Goal: Task Accomplishment & Management: Manage account settings

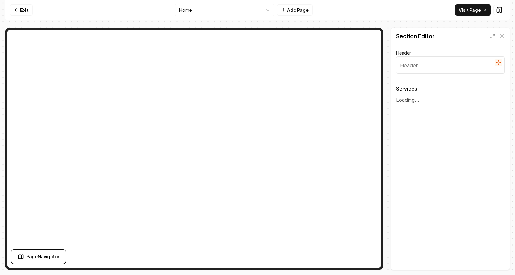
type input "Our Services"
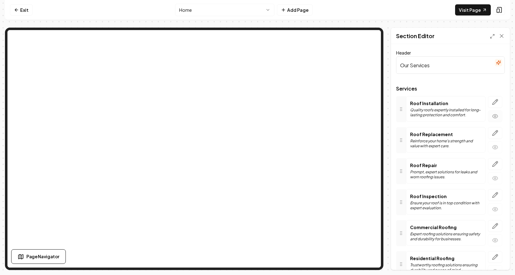
click at [495, 117] on circle "button" at bounding box center [495, 117] width 2 height 2
click at [495, 101] on icon "button" at bounding box center [495, 102] width 6 height 6
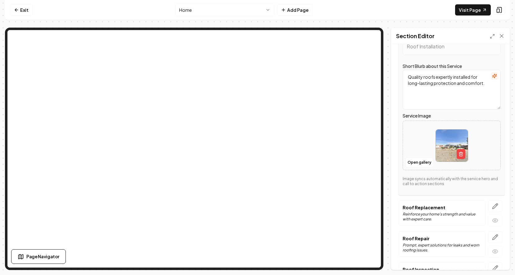
scroll to position [77, 0]
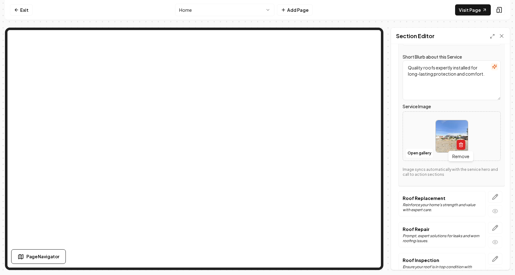
click at [462, 143] on icon "button" at bounding box center [460, 144] width 5 height 5
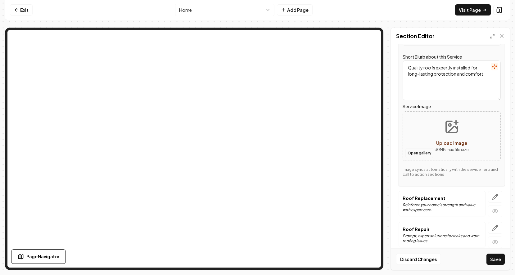
click at [425, 152] on button "Open gallery" at bounding box center [419, 153] width 28 height 10
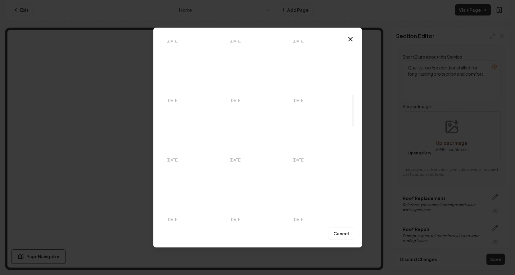
scroll to position [311, 0]
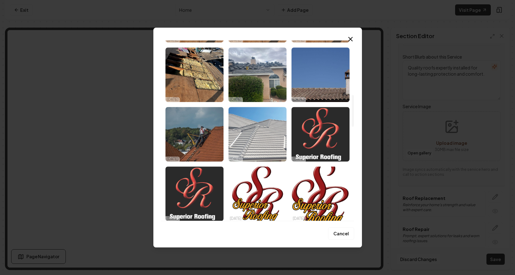
click at [265, 143] on img "Select image image_68d5b7e25c7cd75eb82df6ed.jpeg" at bounding box center [257, 134] width 58 height 55
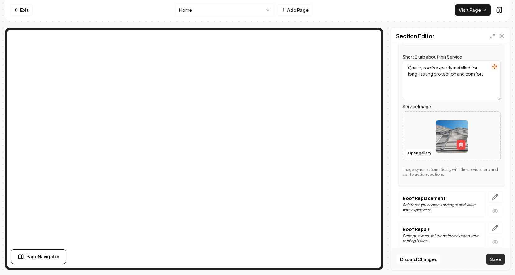
click at [491, 260] on button "Save" at bounding box center [495, 259] width 18 height 11
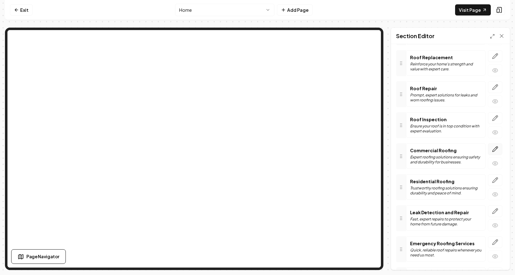
click at [494, 148] on icon "button" at bounding box center [495, 149] width 5 height 5
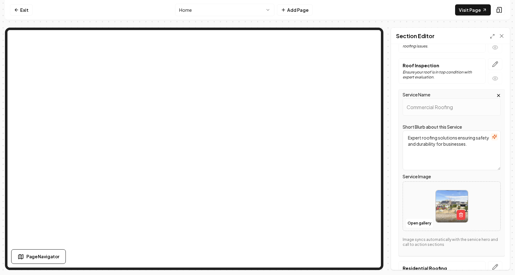
scroll to position [170, 0]
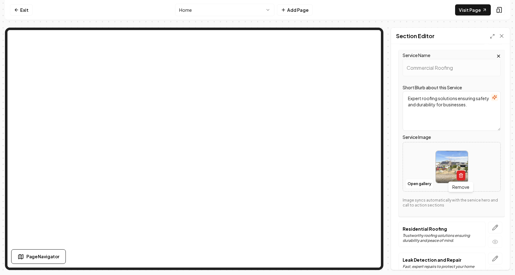
click at [463, 175] on button "button" at bounding box center [461, 176] width 9 height 10
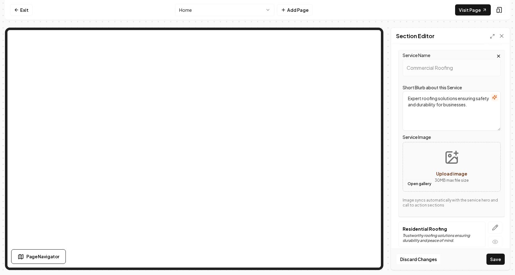
click at [413, 182] on button "Open gallery" at bounding box center [419, 184] width 28 height 10
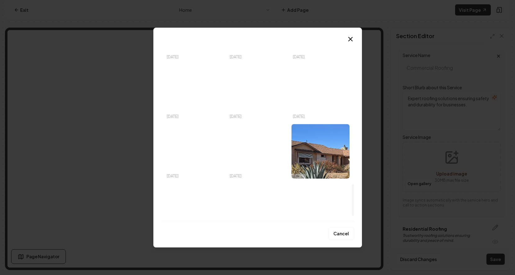
scroll to position [849, 0]
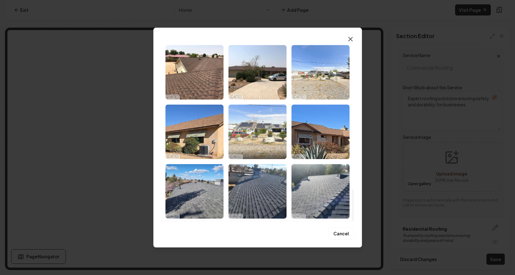
click at [350, 40] on icon "button" at bounding box center [350, 38] width 7 height 7
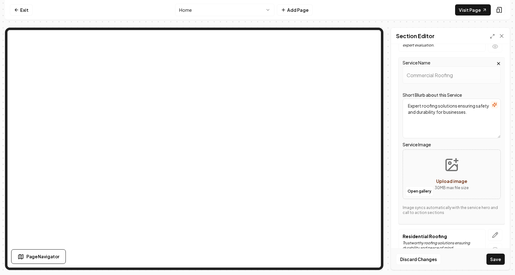
scroll to position [163, 0]
click at [502, 36] on icon at bounding box center [501, 35] width 3 height 3
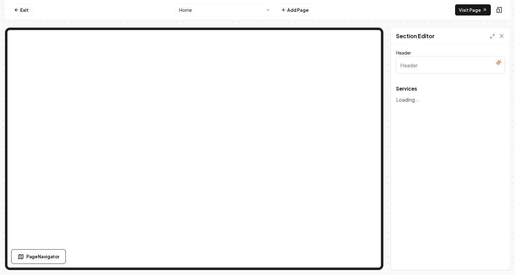
type input "Our Services"
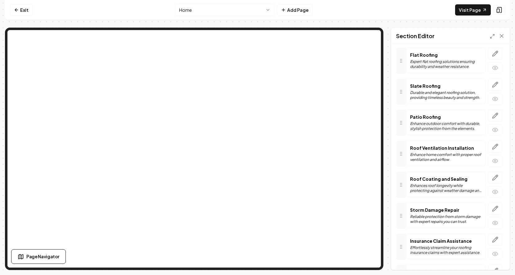
scroll to position [360, 0]
click at [494, 147] on icon "button" at bounding box center [495, 145] width 5 height 5
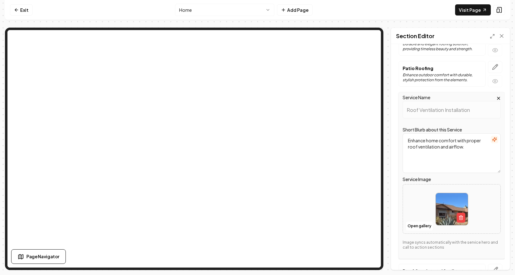
scroll to position [412, 0]
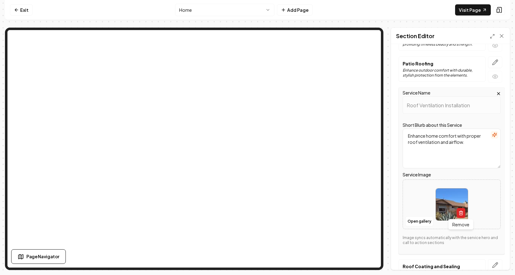
click at [462, 209] on button "button" at bounding box center [461, 213] width 9 height 10
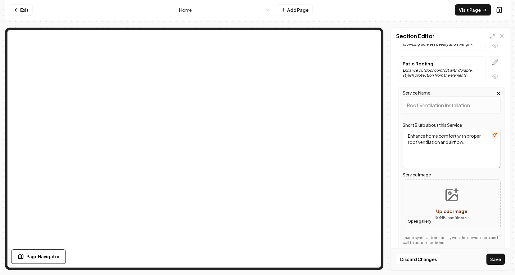
click at [410, 223] on button "Open gallery" at bounding box center [419, 222] width 28 height 10
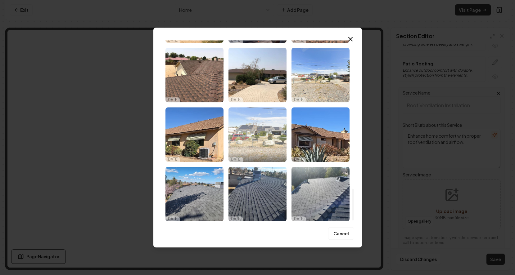
scroll to position [849, 0]
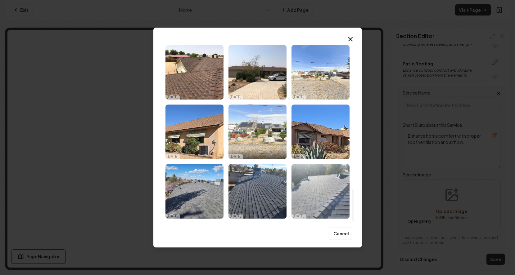
click at [319, 186] on img "Select image image_689fd58c5c7cd75eb8af5d73.jpeg" at bounding box center [320, 191] width 58 height 55
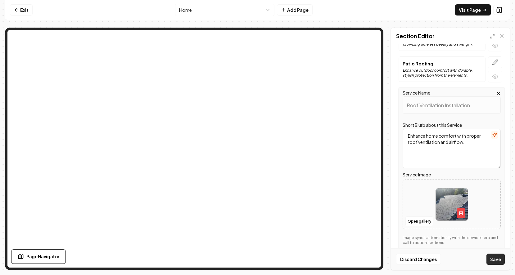
click at [494, 259] on button "Save" at bounding box center [495, 259] width 18 height 11
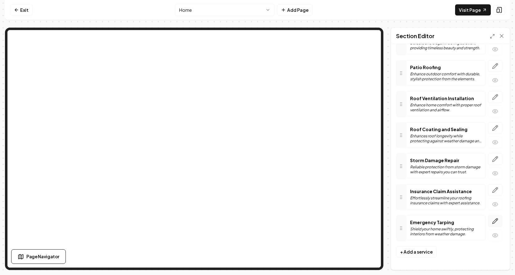
click at [493, 221] on icon "button" at bounding box center [495, 221] width 6 height 6
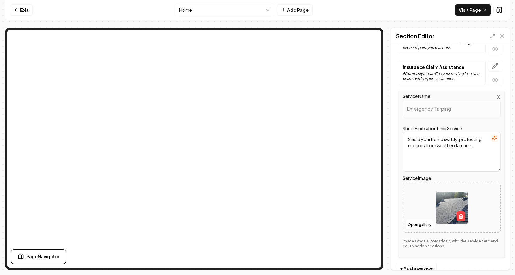
scroll to position [549, 0]
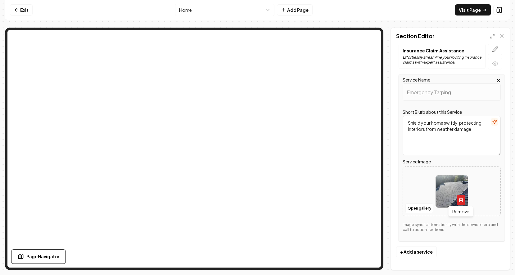
click at [459, 198] on icon "button" at bounding box center [460, 200] width 5 height 5
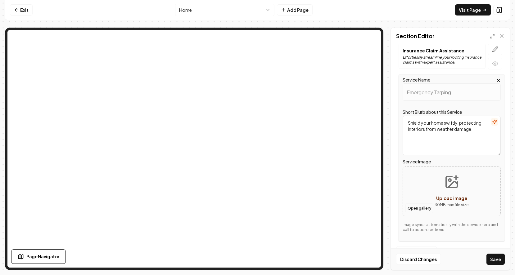
click at [412, 208] on button "Open gallery" at bounding box center [419, 209] width 28 height 10
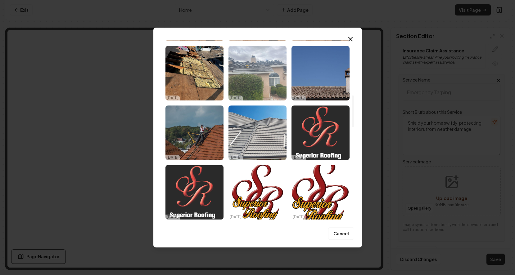
scroll to position [313, 0]
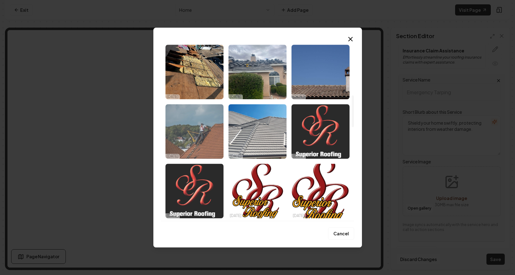
click at [185, 135] on img "Select image image_68d5bad25c7cd75eb83e7e75.jpeg" at bounding box center [194, 131] width 58 height 55
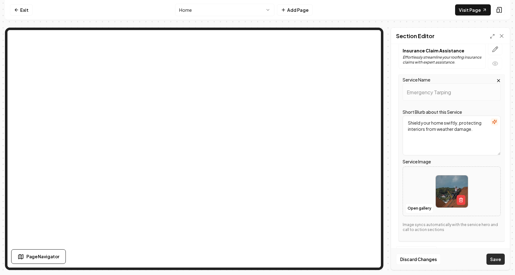
click at [498, 258] on button "Save" at bounding box center [495, 259] width 18 height 11
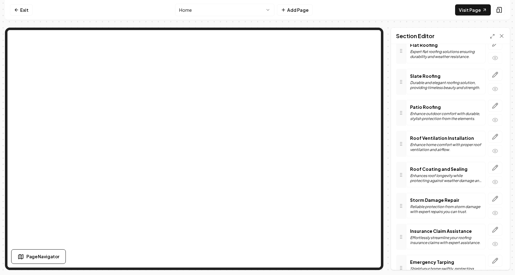
scroll to position [364, 0]
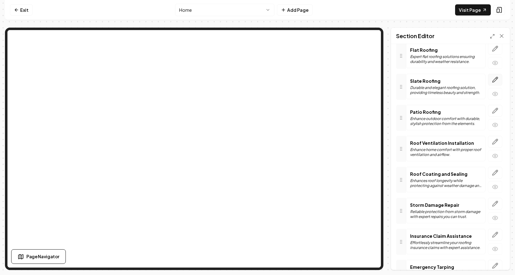
click at [492, 80] on icon "button" at bounding box center [495, 80] width 6 height 6
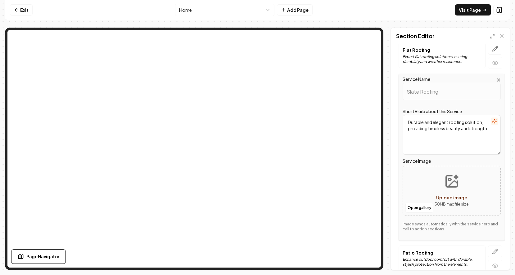
click at [450, 188] on icon "Upload image" at bounding box center [451, 181] width 15 height 15
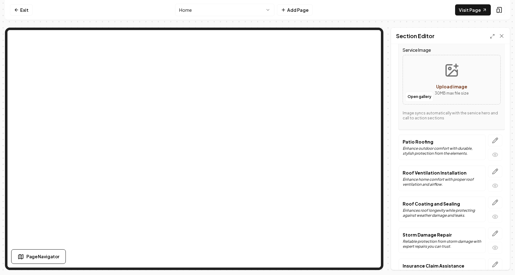
scroll to position [480, 0]
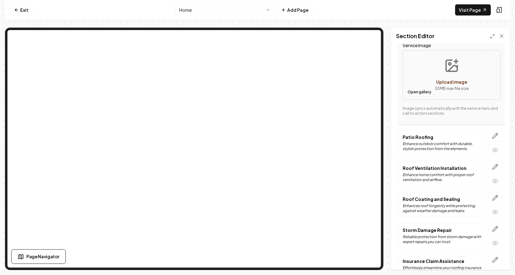
click at [420, 92] on button "Open gallery" at bounding box center [419, 92] width 28 height 10
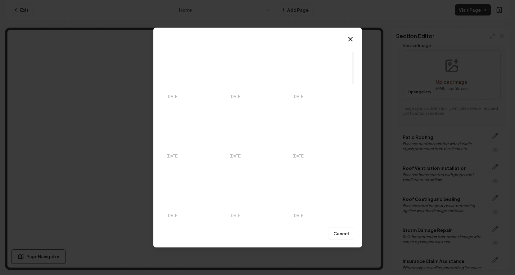
scroll to position [0, 0]
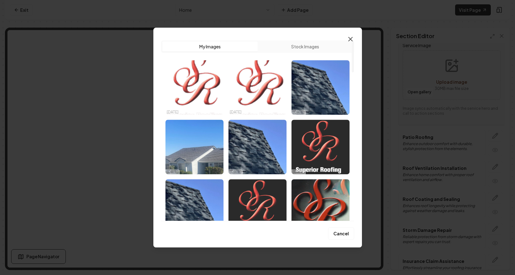
click at [350, 38] on icon "button" at bounding box center [350, 38] width 7 height 7
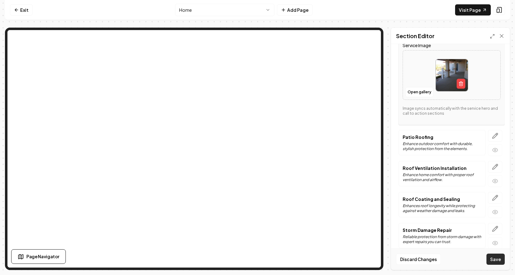
click at [493, 258] on button "Save" at bounding box center [495, 259] width 18 height 11
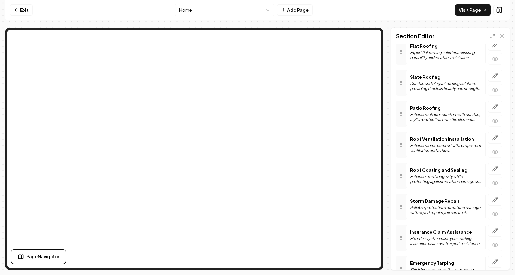
scroll to position [364, 0]
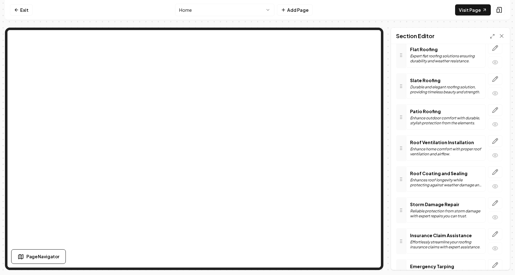
click at [451, 86] on p "Durable and elegant roofing solution, providing timeless beauty and strength." at bounding box center [445, 90] width 71 height 10
click at [494, 79] on icon "button" at bounding box center [495, 79] width 5 height 5
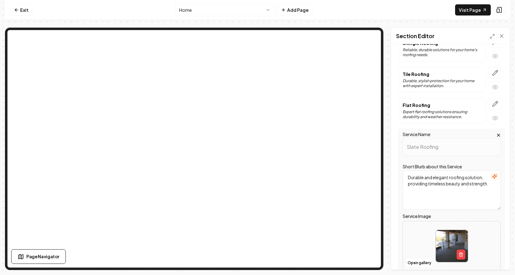
scroll to position [306, 0]
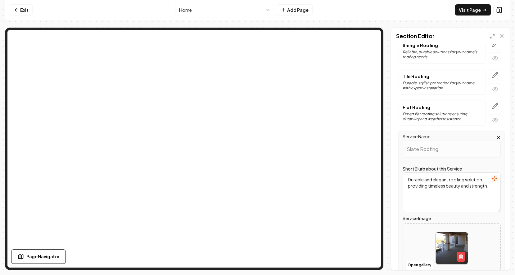
click at [502, 133] on div "Service Name Slate Roofing Short Blurb about this Service Durable and elegant r…" at bounding box center [452, 214] width 106 height 167
click at [497, 138] on icon "button" at bounding box center [498, 137] width 5 height 5
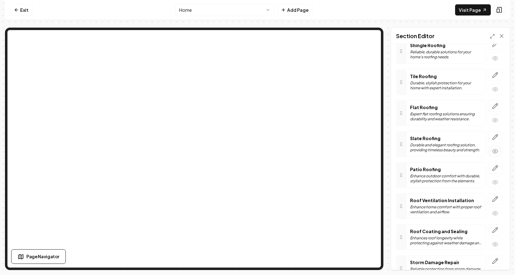
click at [494, 149] on icon "button" at bounding box center [495, 151] width 6 height 6
click at [495, 139] on icon "button" at bounding box center [495, 137] width 6 height 6
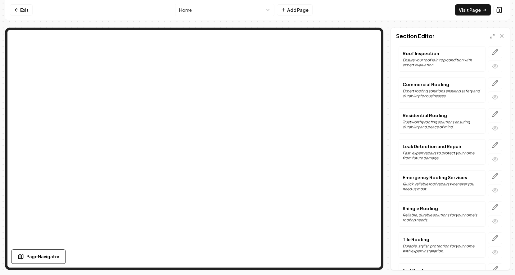
scroll to position [127, 0]
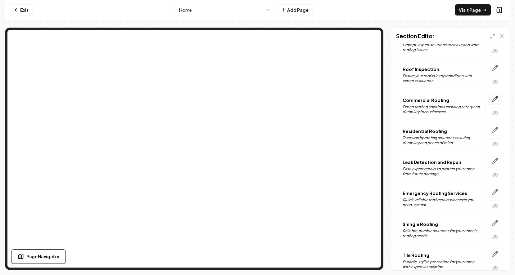
click at [497, 98] on icon "button" at bounding box center [495, 99] width 6 height 6
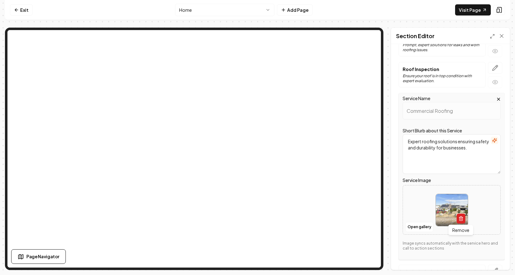
click at [461, 218] on icon "button" at bounding box center [460, 218] width 5 height 5
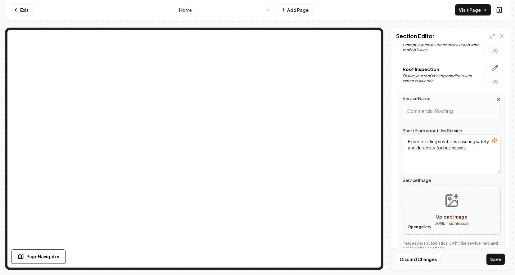
click at [425, 227] on button "Open gallery" at bounding box center [419, 227] width 28 height 10
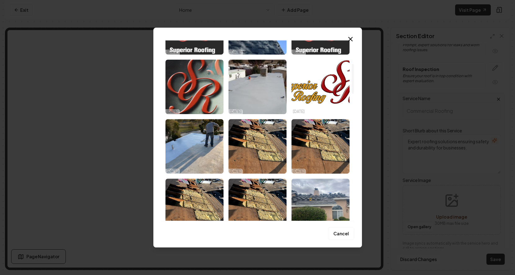
scroll to position [0, 0]
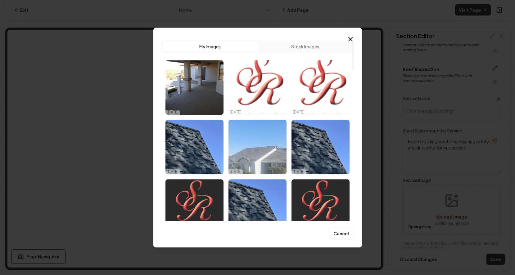
click at [248, 155] on img "Select image image_68e043a35c7cd75eb87cce0b.jpeg" at bounding box center [257, 147] width 58 height 55
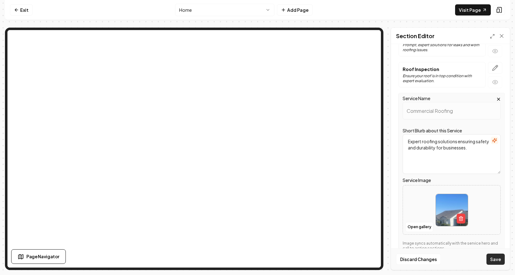
click at [491, 258] on button "Save" at bounding box center [495, 259] width 18 height 11
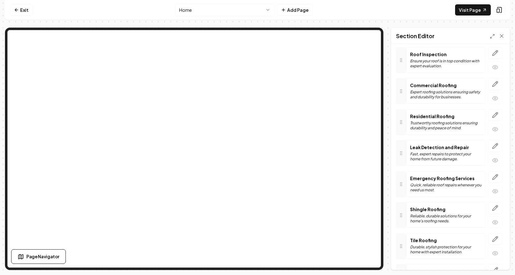
scroll to position [136, 0]
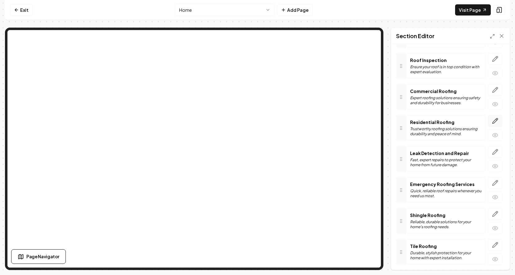
click at [494, 120] on icon "button" at bounding box center [495, 121] width 5 height 5
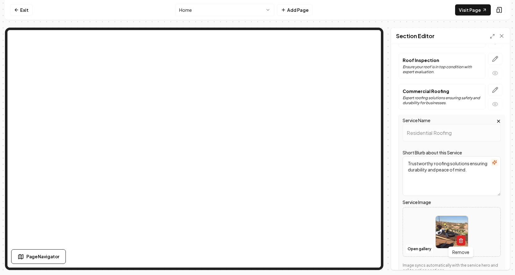
click at [458, 238] on button "button" at bounding box center [461, 241] width 9 height 10
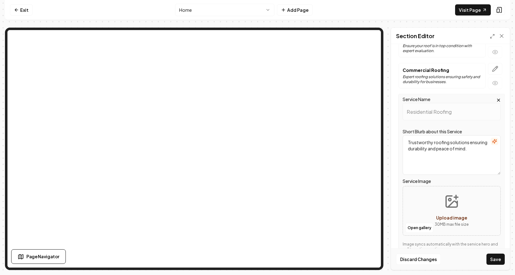
scroll to position [159, 0]
click at [414, 228] on button "Open gallery" at bounding box center [419, 227] width 28 height 10
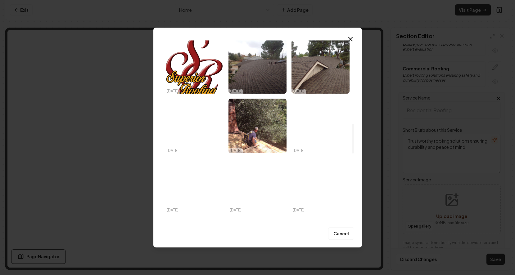
scroll to position [505, 0]
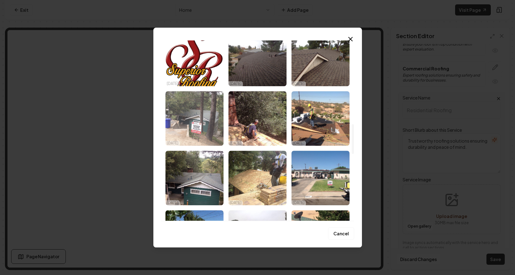
click at [197, 122] on img "Select image image_689fd6aa5c7cd75eb8b48e59.jpeg" at bounding box center [194, 118] width 58 height 55
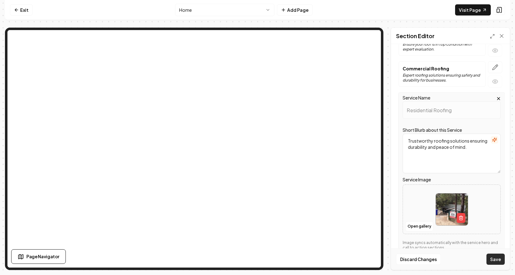
click at [494, 259] on button "Save" at bounding box center [495, 259] width 18 height 11
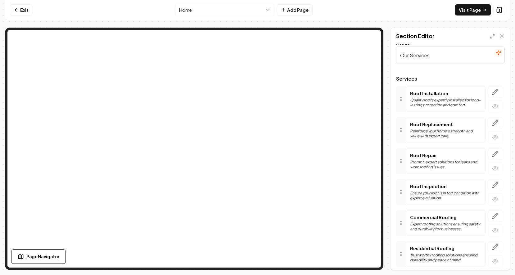
scroll to position [0, 0]
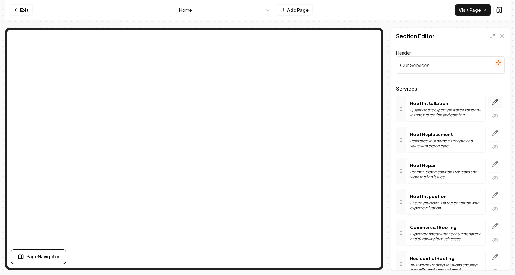
click at [494, 104] on icon "button" at bounding box center [495, 102] width 5 height 5
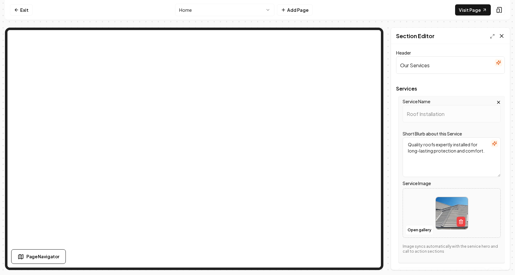
click at [502, 36] on icon at bounding box center [501, 35] width 3 height 3
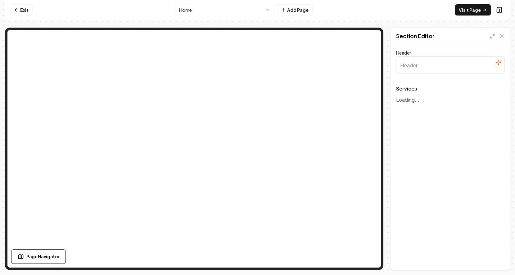
type input "Our Services"
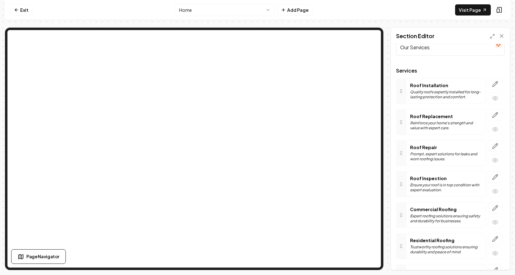
scroll to position [25, 0]
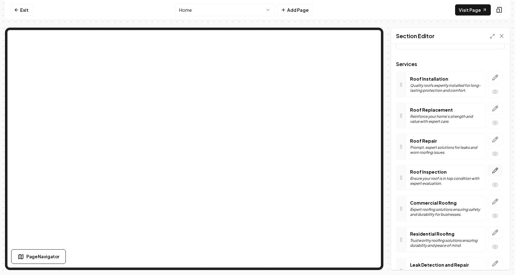
click at [493, 171] on icon "button" at bounding box center [495, 171] width 6 height 6
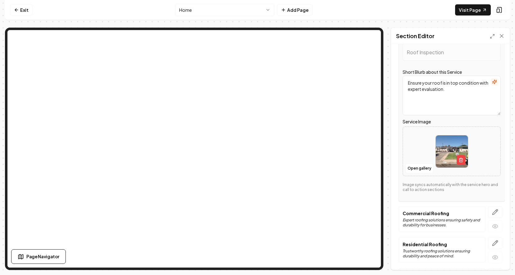
scroll to position [152, 0]
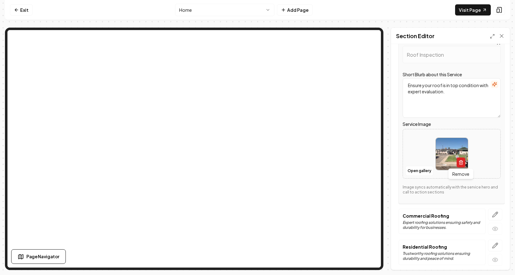
click at [461, 162] on icon "button" at bounding box center [460, 162] width 5 height 5
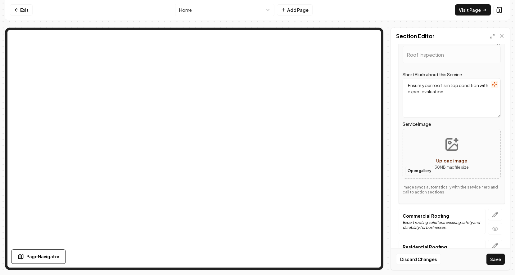
click at [419, 169] on button "Open gallery" at bounding box center [419, 171] width 28 height 10
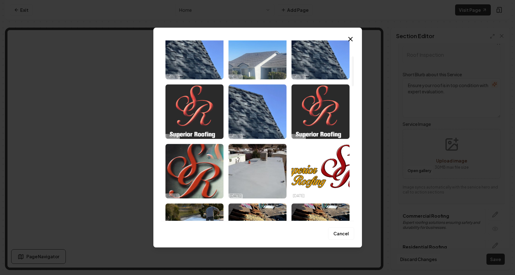
scroll to position [0, 0]
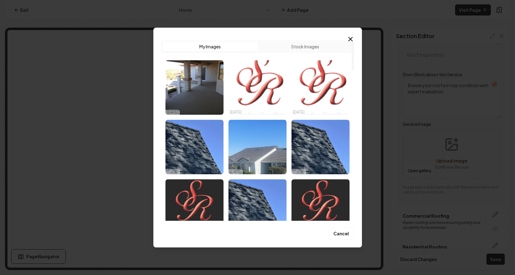
click at [351, 35] on div "Upload My Images Stock Images [DATE] [DATE] [DATE] [DATE] [DATE] [DATE] [DATE] …" at bounding box center [257, 138] width 209 height 220
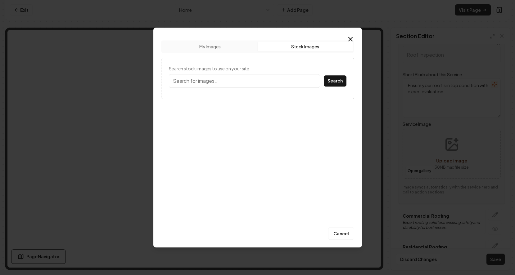
click at [310, 45] on button "Stock Images" at bounding box center [305, 47] width 95 height 10
click at [349, 37] on icon "button" at bounding box center [350, 38] width 7 height 7
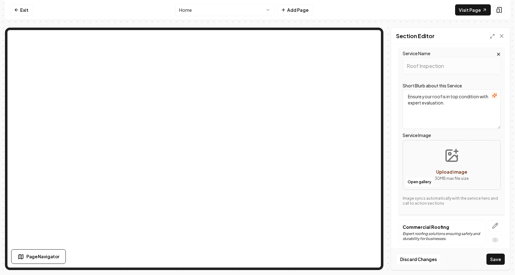
scroll to position [141, 0]
click at [452, 106] on textarea "Ensure your roof is in top condition with expert evaluation." at bounding box center [452, 110] width 98 height 40
type textarea "E"
type textarea "Your going to love your new walking deck, very durable and clean looking"
